Goal: Information Seeking & Learning: Find specific fact

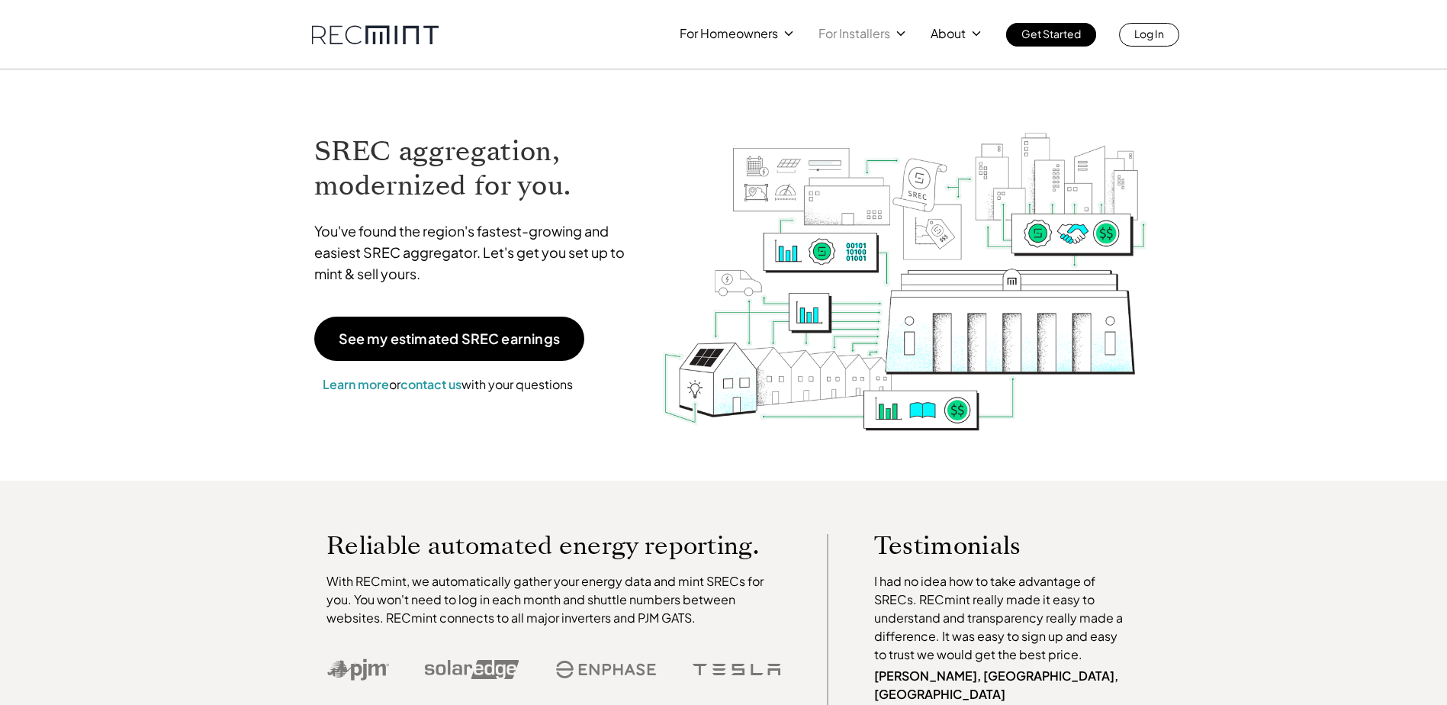
click at [848, 34] on p "For Installers" at bounding box center [855, 33] width 72 height 21
click at [870, 98] on p "SREC pricing" at bounding box center [857, 94] width 71 height 15
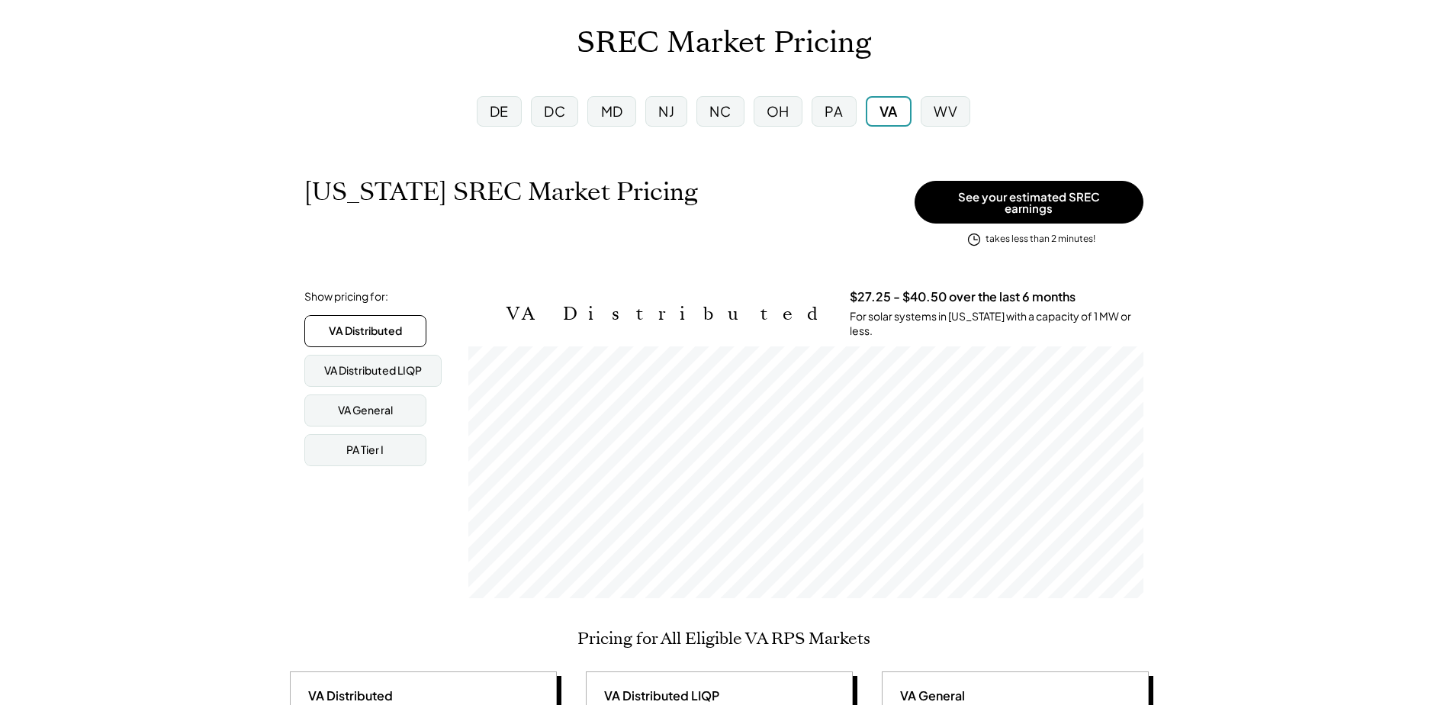
scroll to position [76, 0]
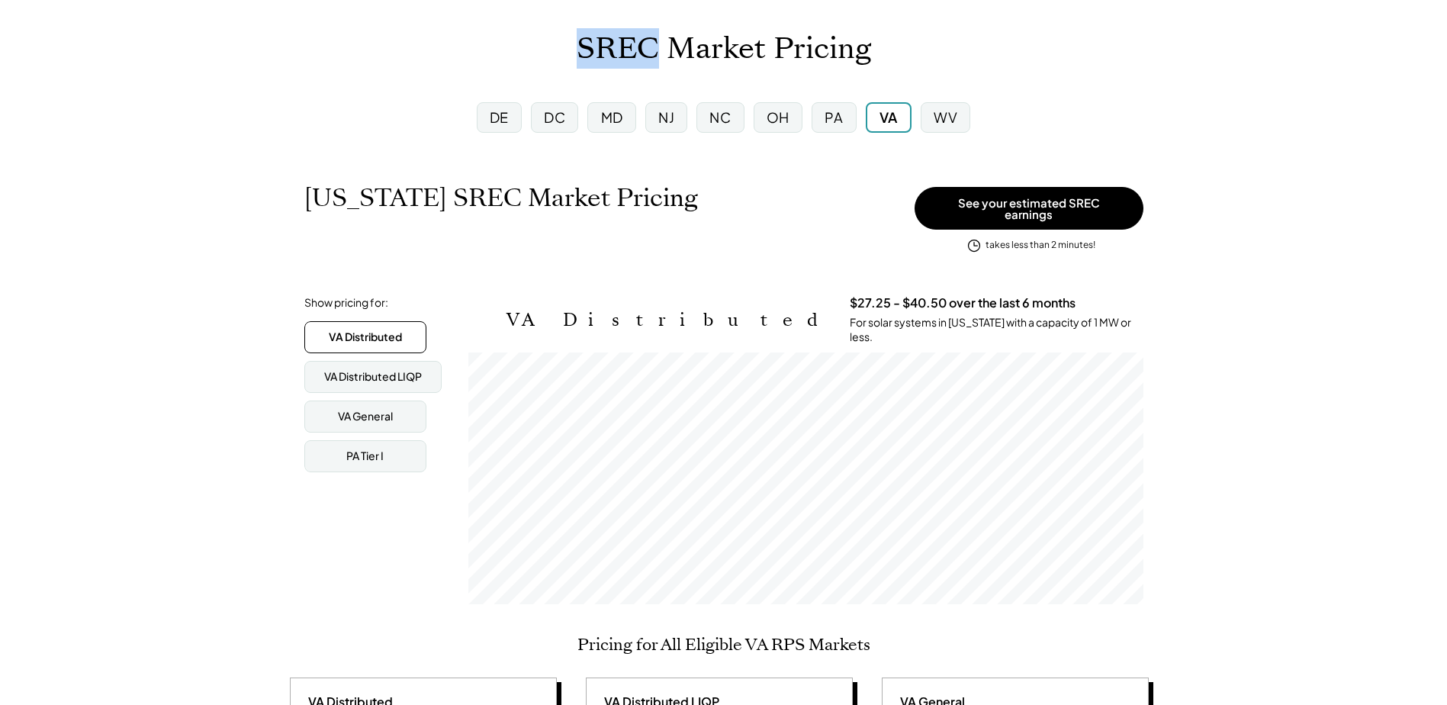
drag, startPoint x: 655, startPoint y: 50, endPoint x: 586, endPoint y: 50, distance: 68.7
click at [586, 50] on h1 "SREC Market Pricing" at bounding box center [724, 49] width 294 height 36
drag, startPoint x: 586, startPoint y: 50, endPoint x: 418, endPoint y: 76, distance: 169.7
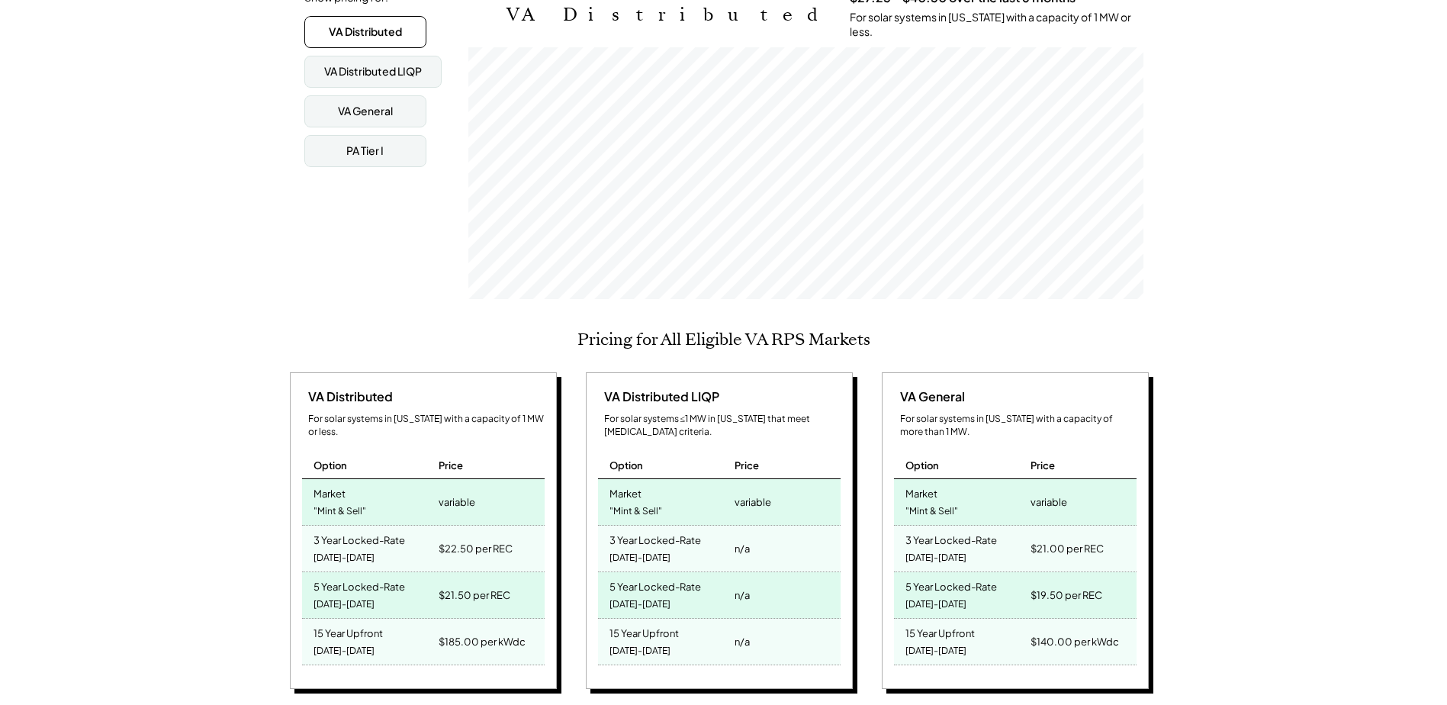
scroll to position [458, 0]
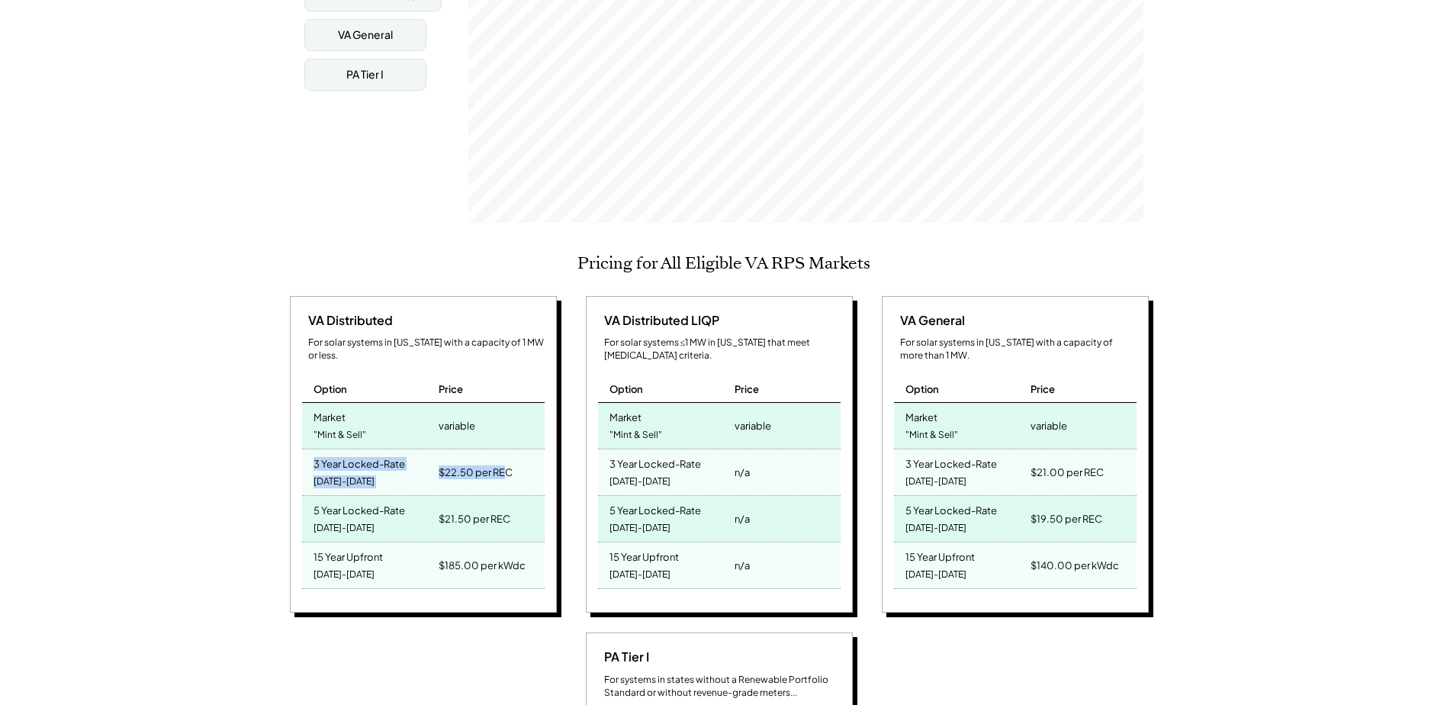
drag, startPoint x: 314, startPoint y: 440, endPoint x: 512, endPoint y: 452, distance: 198.7
click at [512, 452] on div "3 Year Locked-Rate [DATE]-[DATE] $22.50 per REC" at bounding box center [423, 472] width 243 height 47
drag, startPoint x: 512, startPoint y: 452, endPoint x: 525, endPoint y: 456, distance: 13.5
click at [530, 458] on div "$22.50 per REC" at bounding box center [489, 472] width 109 height 46
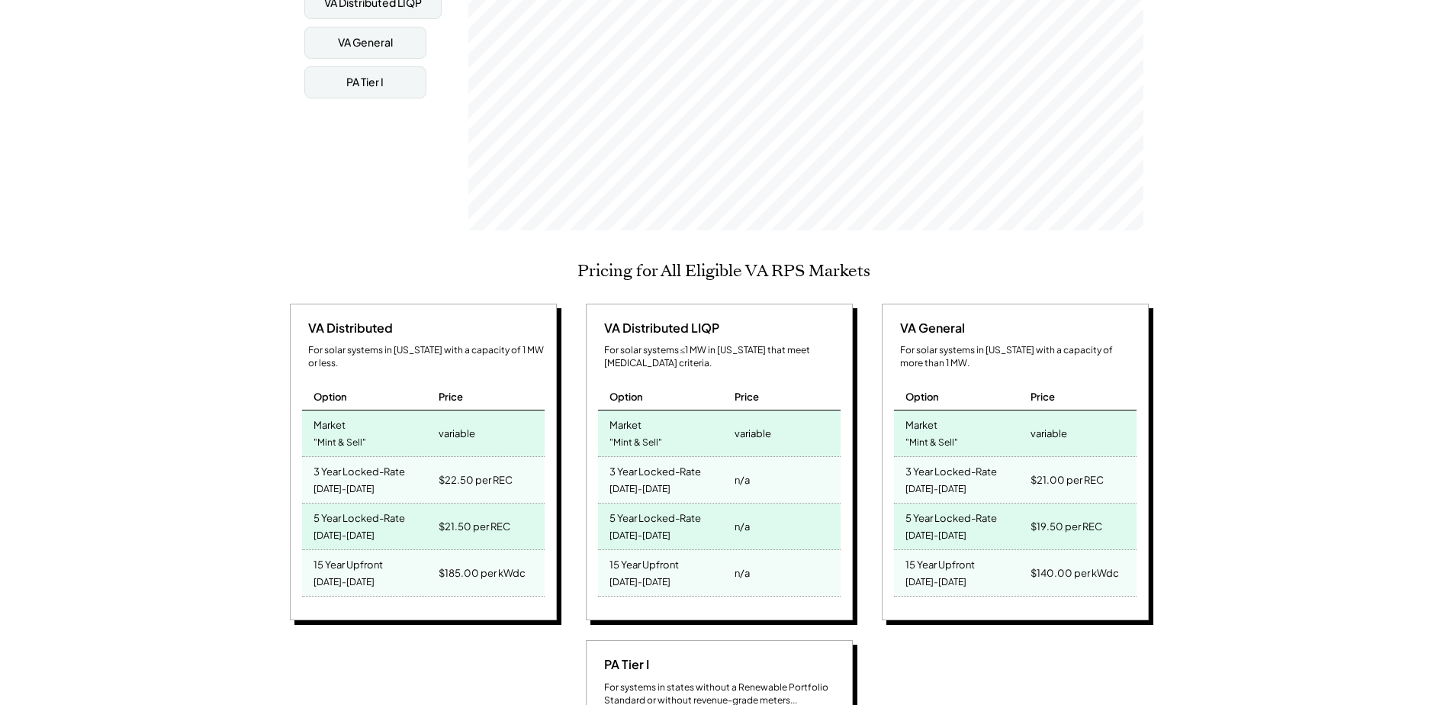
scroll to position [534, 0]
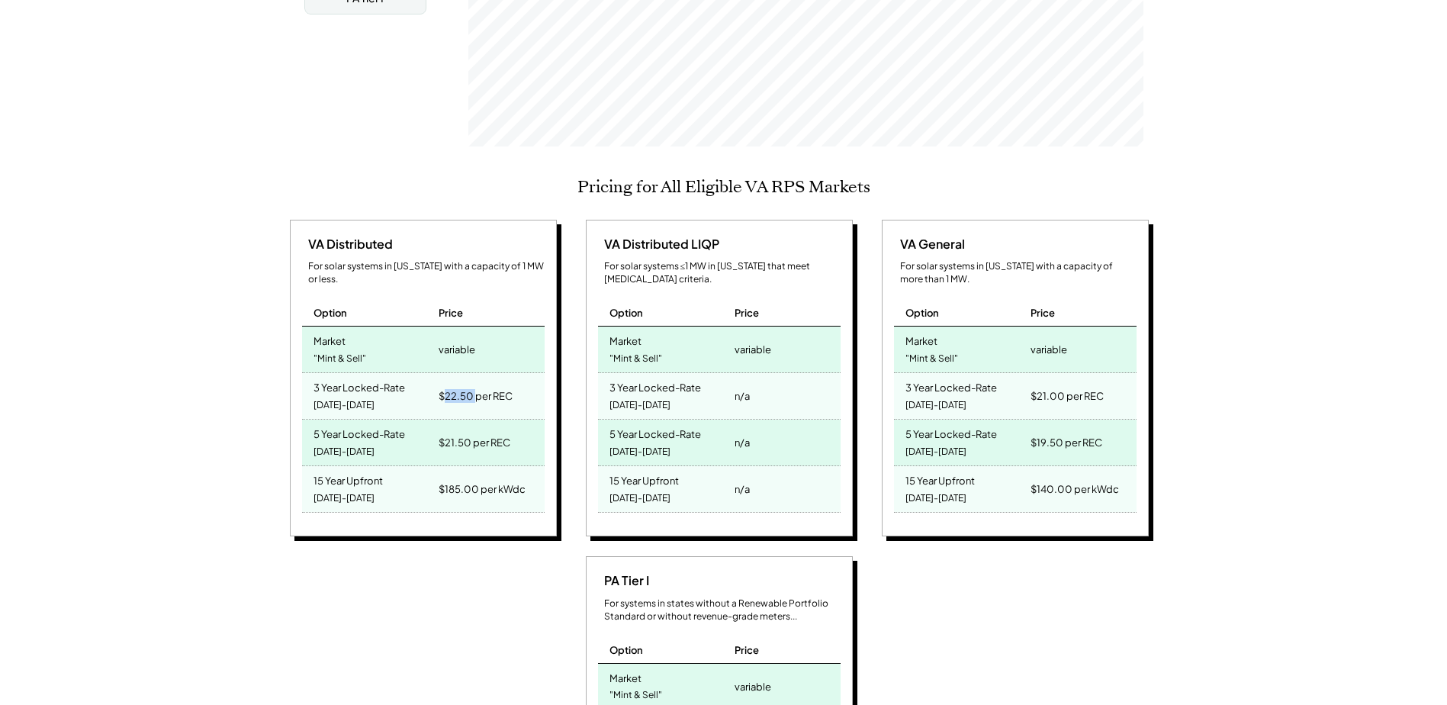
drag, startPoint x: 443, startPoint y: 373, endPoint x: 475, endPoint y: 372, distance: 32.1
click at [475, 385] on div "$22.50 per REC" at bounding box center [476, 395] width 74 height 21
drag, startPoint x: 475, startPoint y: 372, endPoint x: 423, endPoint y: 391, distance: 56.0
click at [445, 420] on div "$21.50 per REC" at bounding box center [489, 443] width 109 height 46
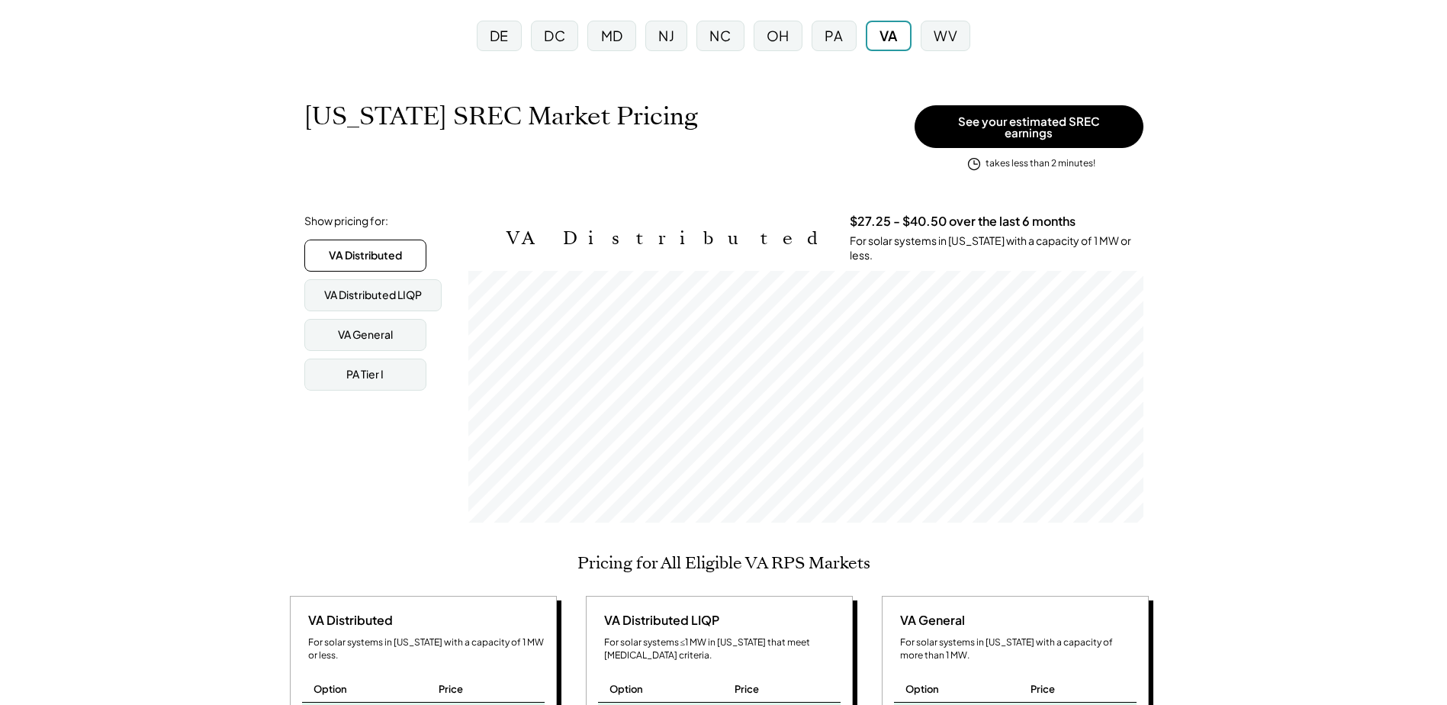
scroll to position [153, 0]
